Goal: Use online tool/utility

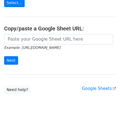
scroll to position [107, 0]
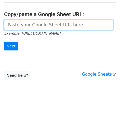
click at [43, 25] on input "url" at bounding box center [58, 25] width 109 height 10
paste input "[URL][DOMAIN_NAME]"
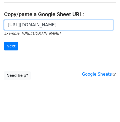
scroll to position [0, 113]
type input "[URL][DOMAIN_NAME]"
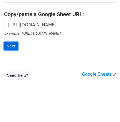
scroll to position [0, 0]
click at [10, 44] on input "Next" at bounding box center [11, 46] width 14 height 9
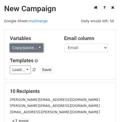
click at [34, 48] on link "Copy/paste..." at bounding box center [27, 48] width 34 height 9
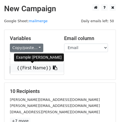
click at [49, 66] on link "{{First Name}}" at bounding box center [37, 68] width 54 height 9
